Goal: Task Accomplishment & Management: Complete application form

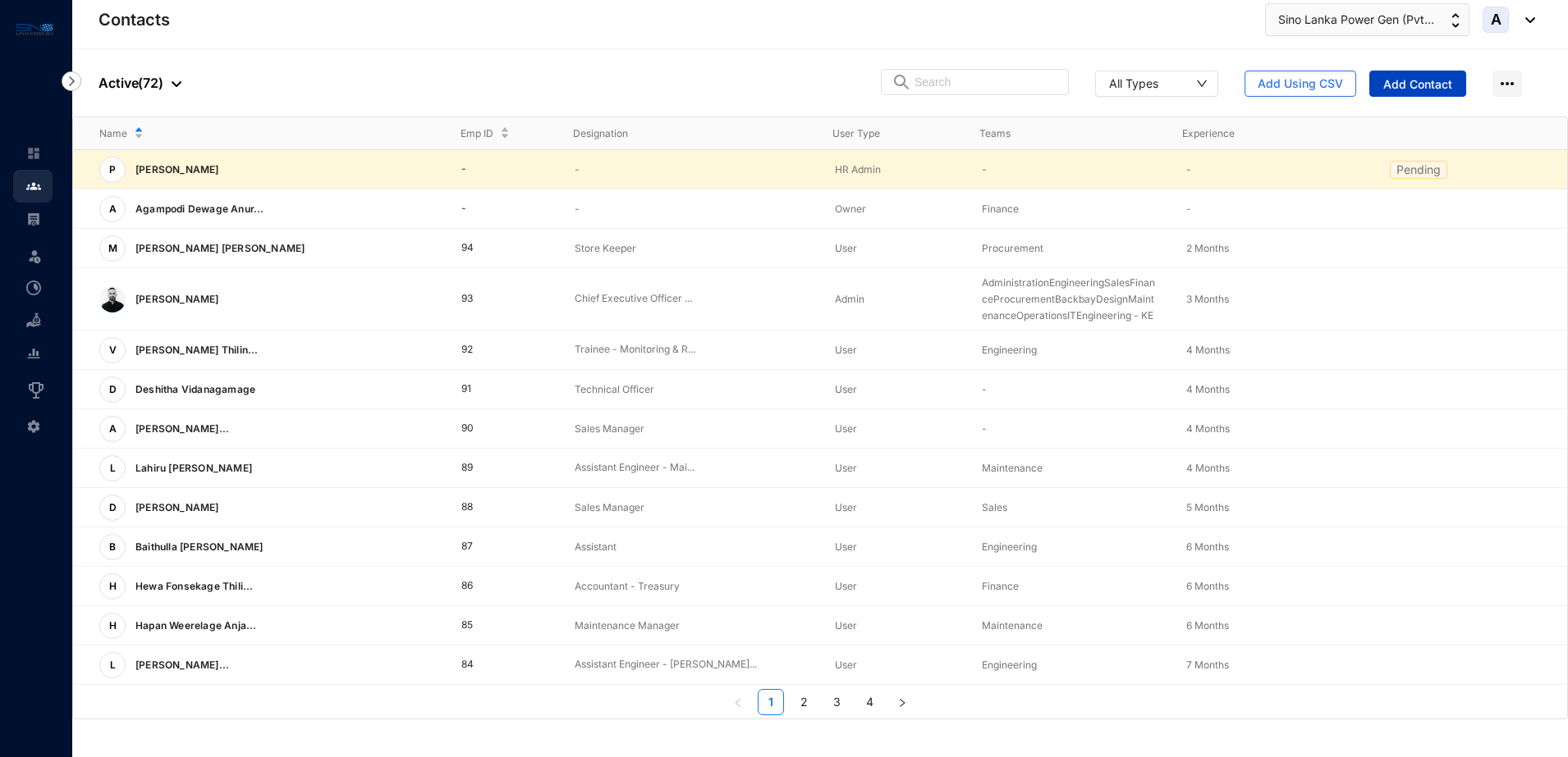
click at [1438, 76] on span "Add Contact" at bounding box center [1417, 84] width 69 height 16
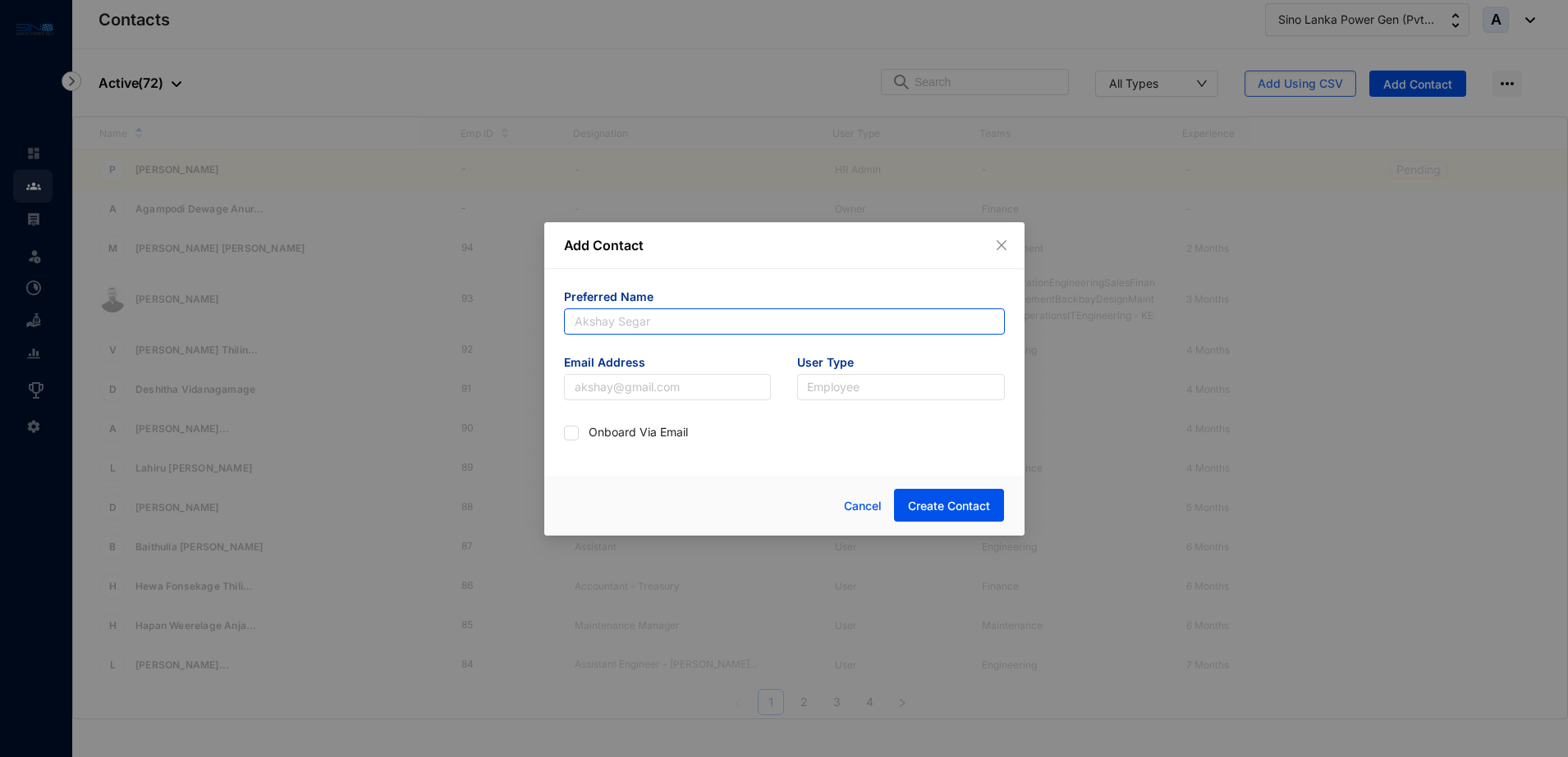
click at [635, 314] on input "text" at bounding box center [784, 321] width 441 height 26
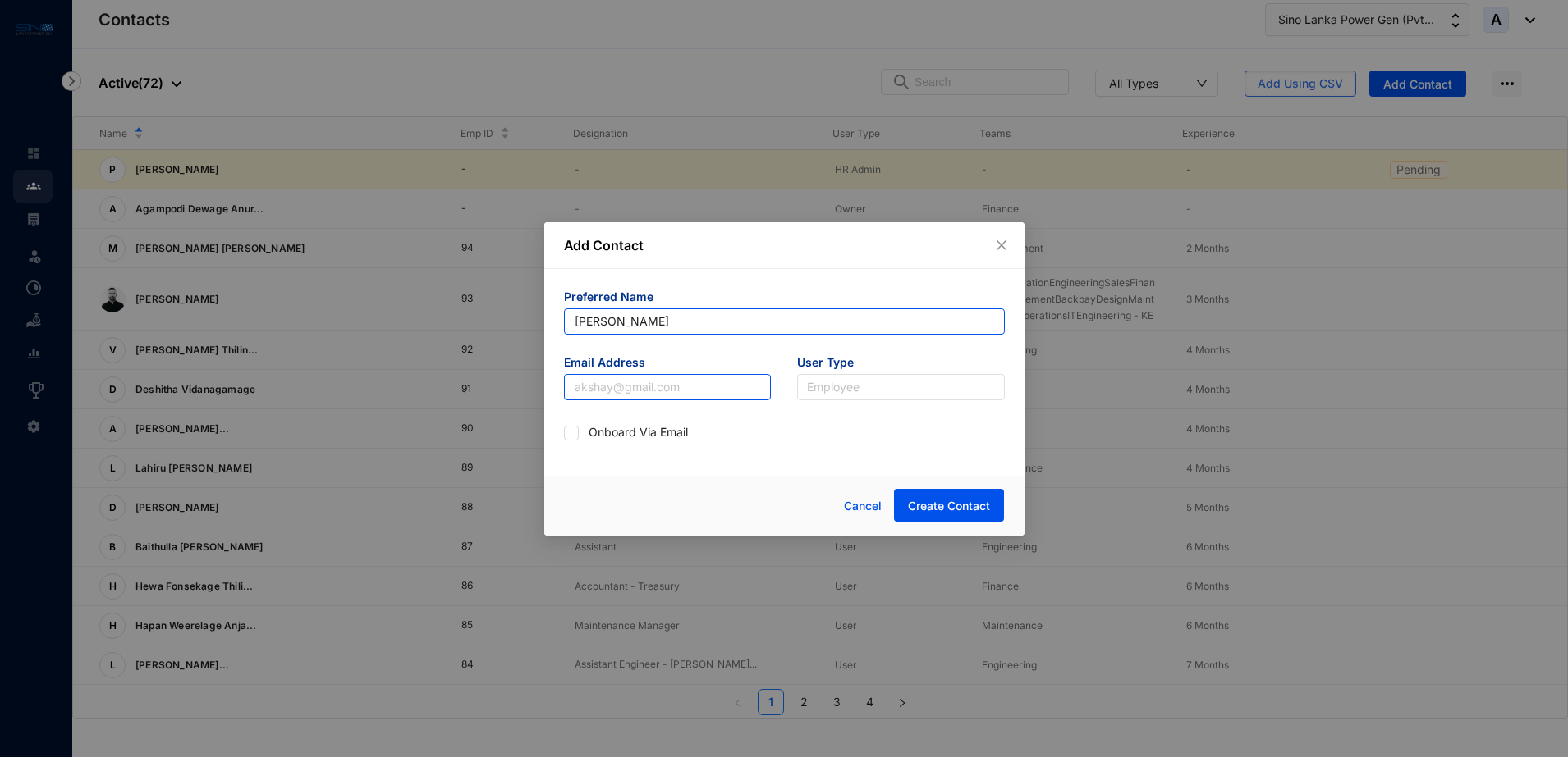
type input "[PERSON_NAME]"
click at [620, 390] on input "text" at bounding box center [667, 387] width 208 height 26
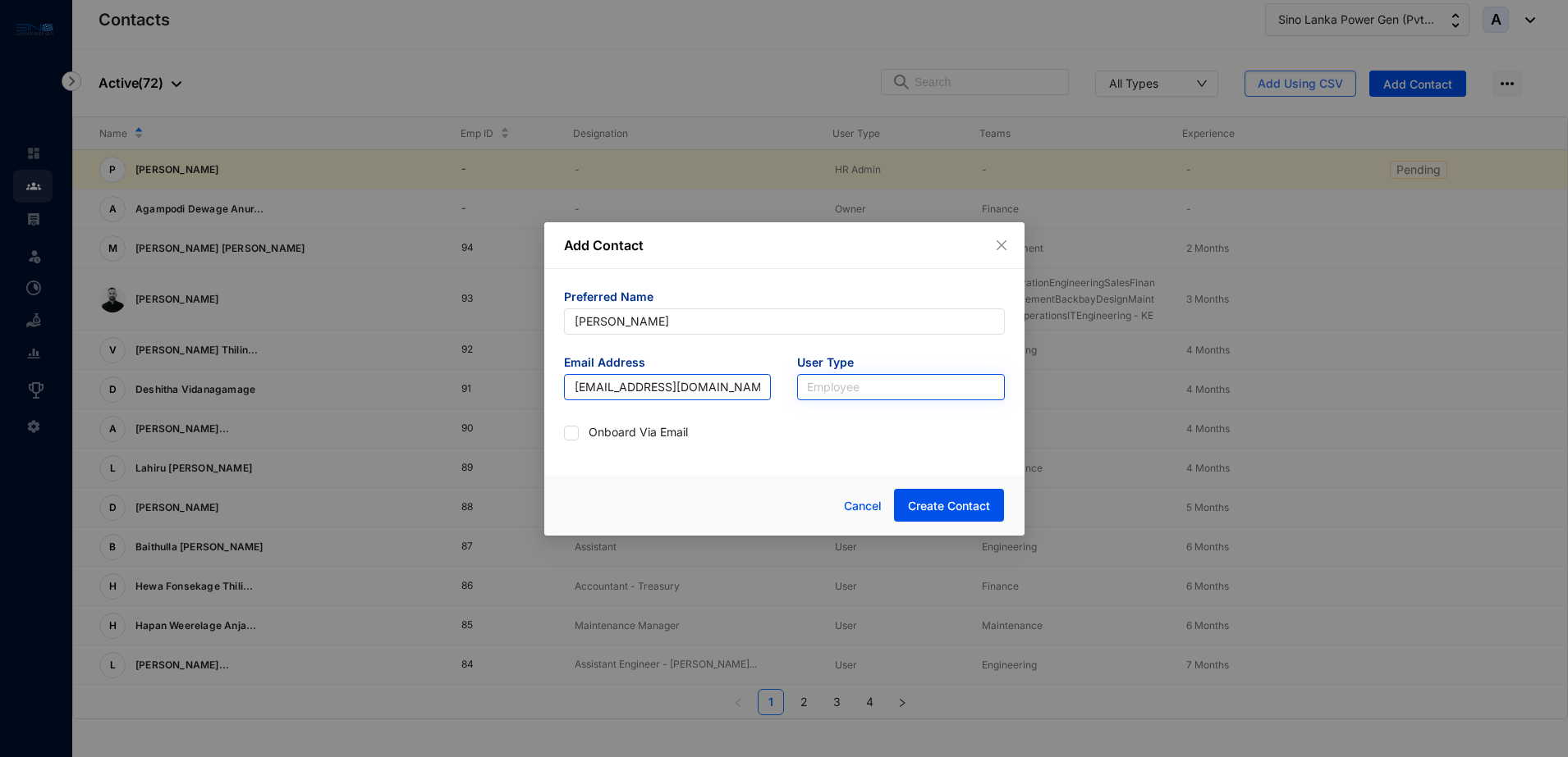
type input "[EMAIL_ADDRESS][DOMAIN_NAME]"
click at [897, 389] on input "search" at bounding box center [901, 387] width 188 height 25
click at [879, 422] on div "Admin" at bounding box center [901, 420] width 181 height 18
click at [574, 431] on input "checkbox" at bounding box center [570, 431] width 12 height 12
checkbox input "true"
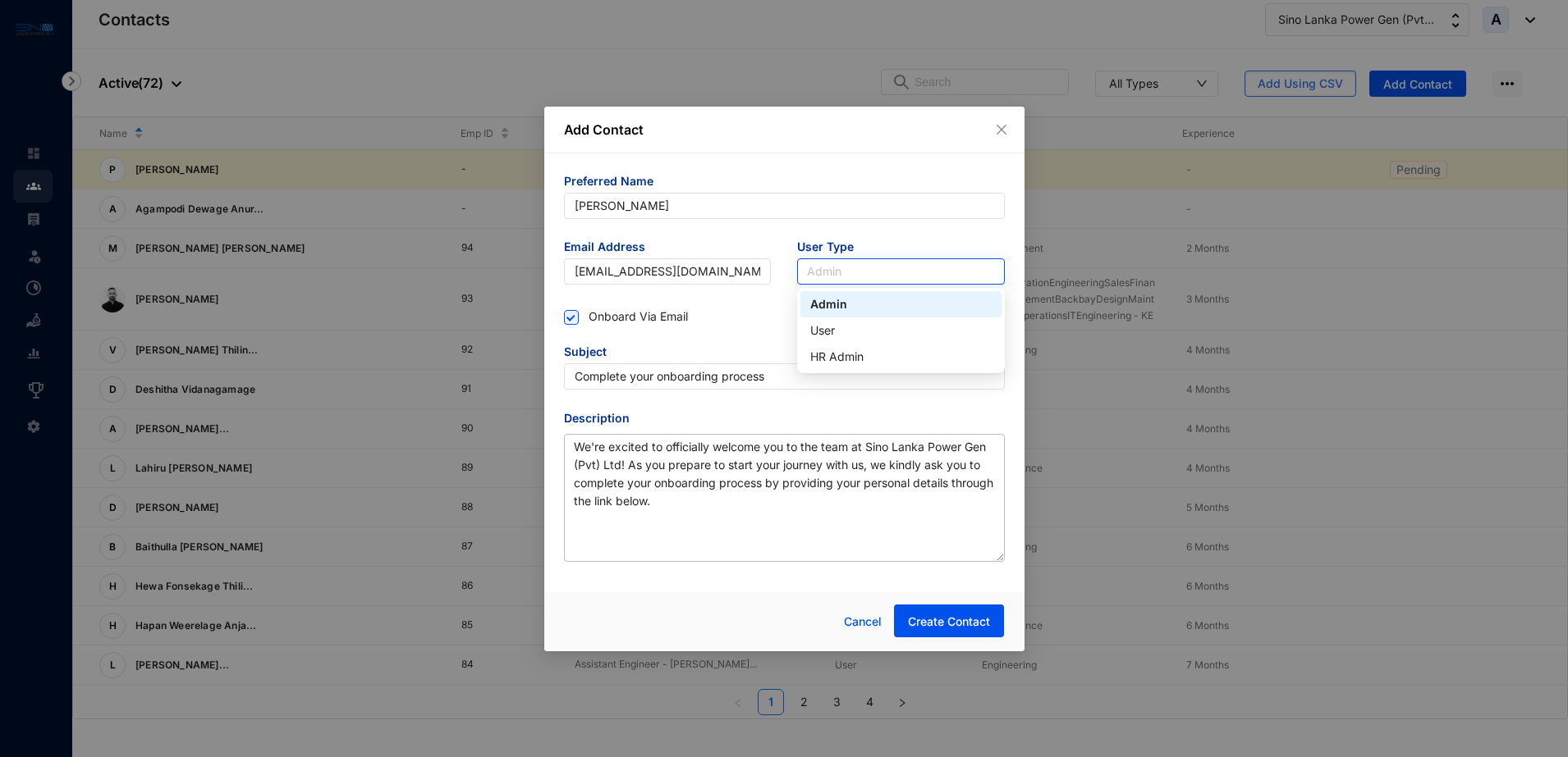
click at [939, 270] on span "Admin" at bounding box center [901, 271] width 188 height 25
click at [920, 346] on div "HR Admin" at bounding box center [901, 357] width 201 height 26
click at [901, 279] on span "HR Admin" at bounding box center [901, 271] width 188 height 25
click at [879, 305] on div "Admin" at bounding box center [901, 303] width 181 height 18
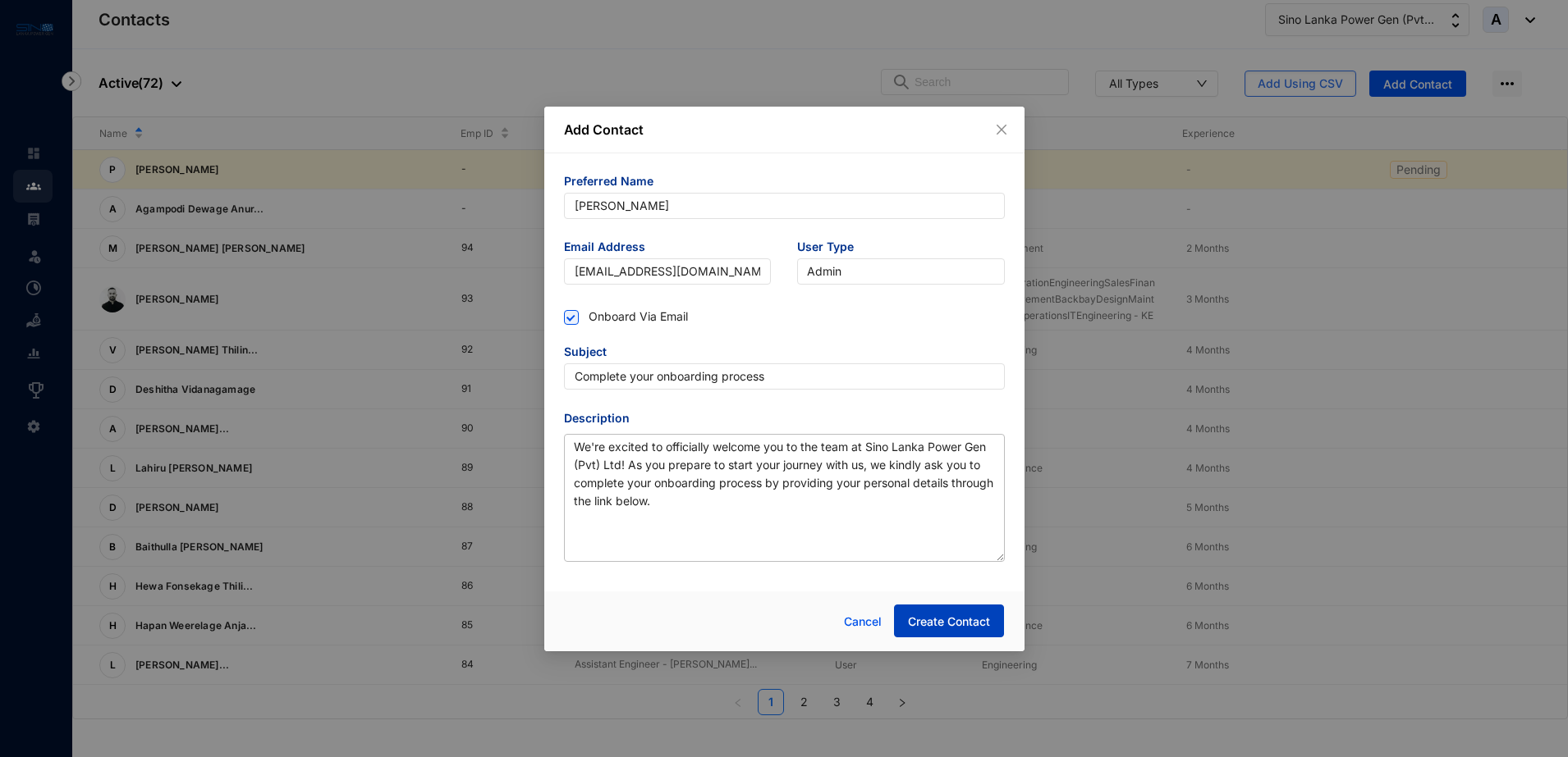
click at [952, 617] on span "Create Contact" at bounding box center [949, 621] width 82 height 16
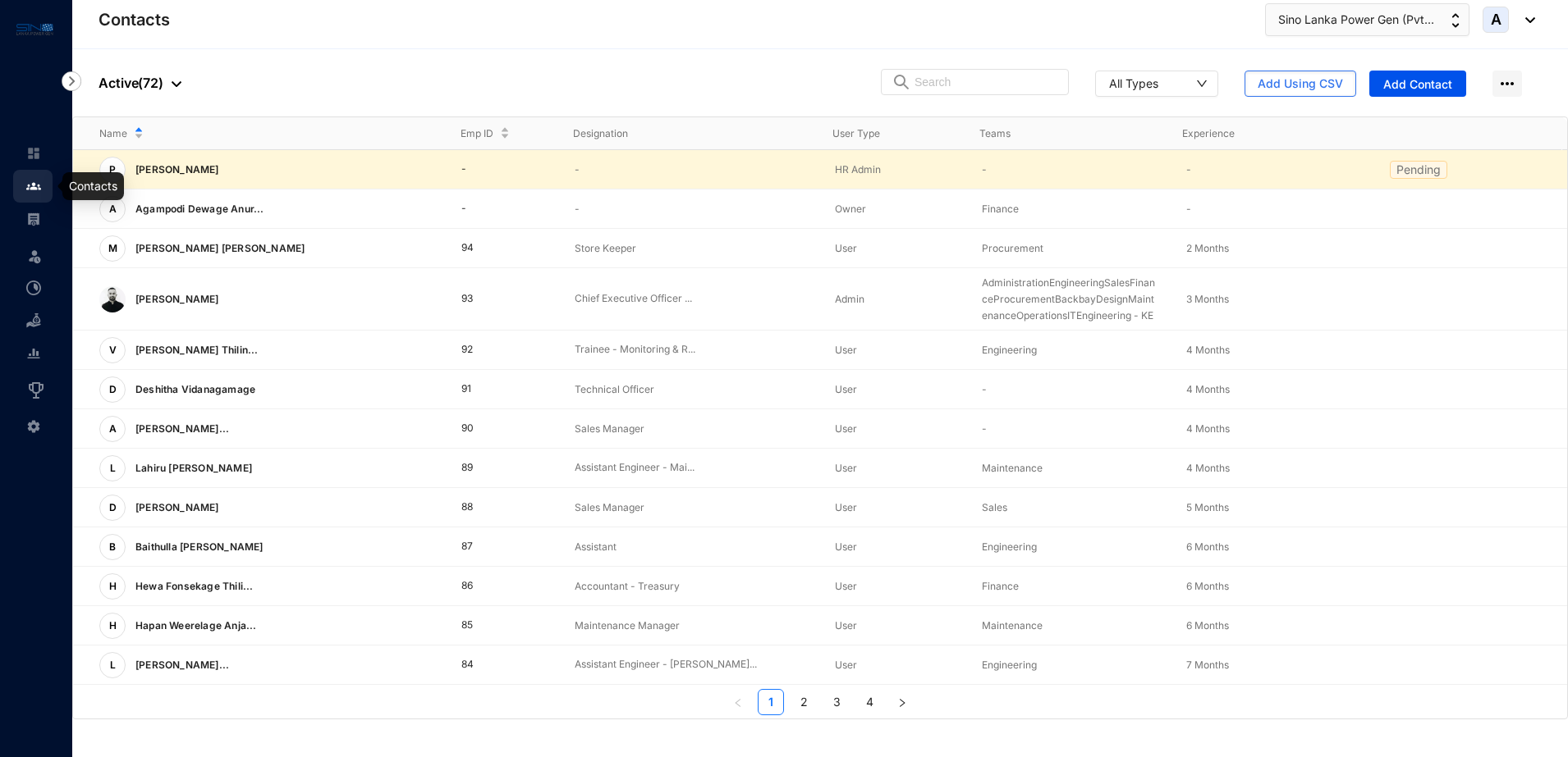
click at [33, 184] on img at bounding box center [33, 186] width 14 height 14
